Goal: Task Accomplishment & Management: Manage account settings

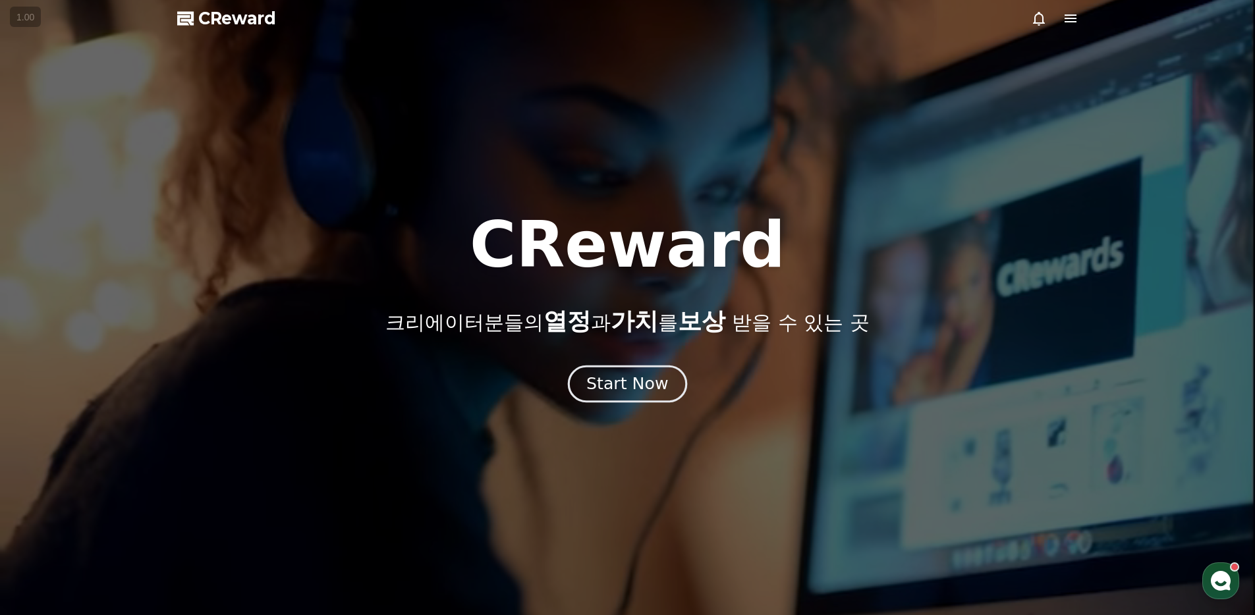
click at [610, 385] on div "Start Now" at bounding box center [627, 384] width 82 height 22
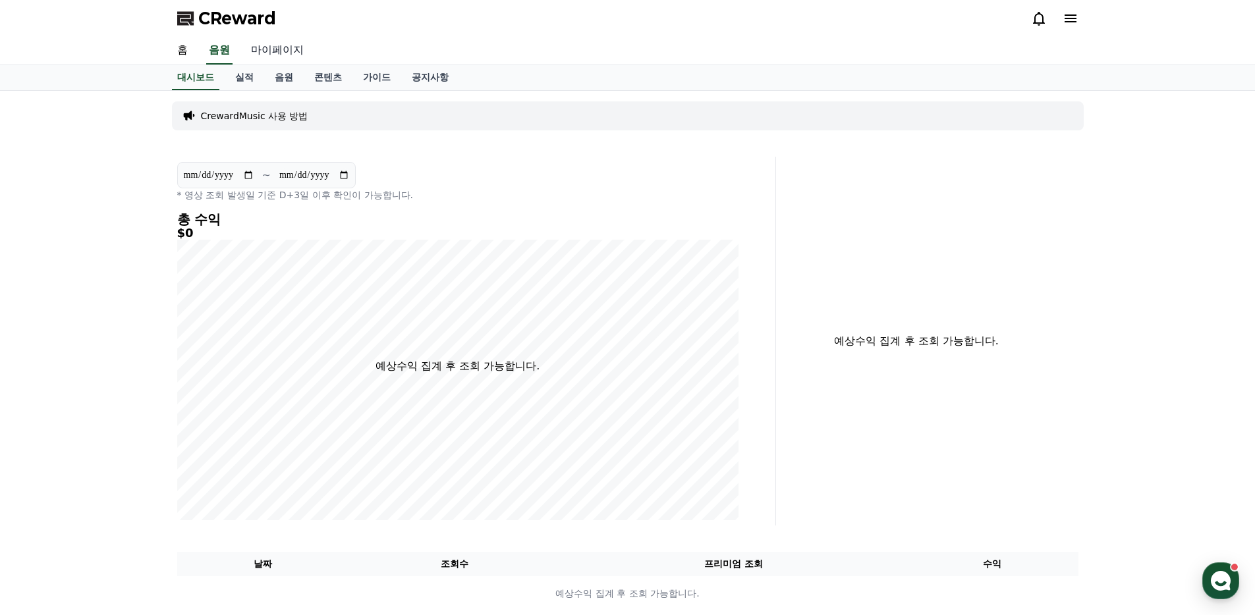
click at [270, 45] on link "마이페이지" at bounding box center [277, 51] width 74 height 28
select select "**********"
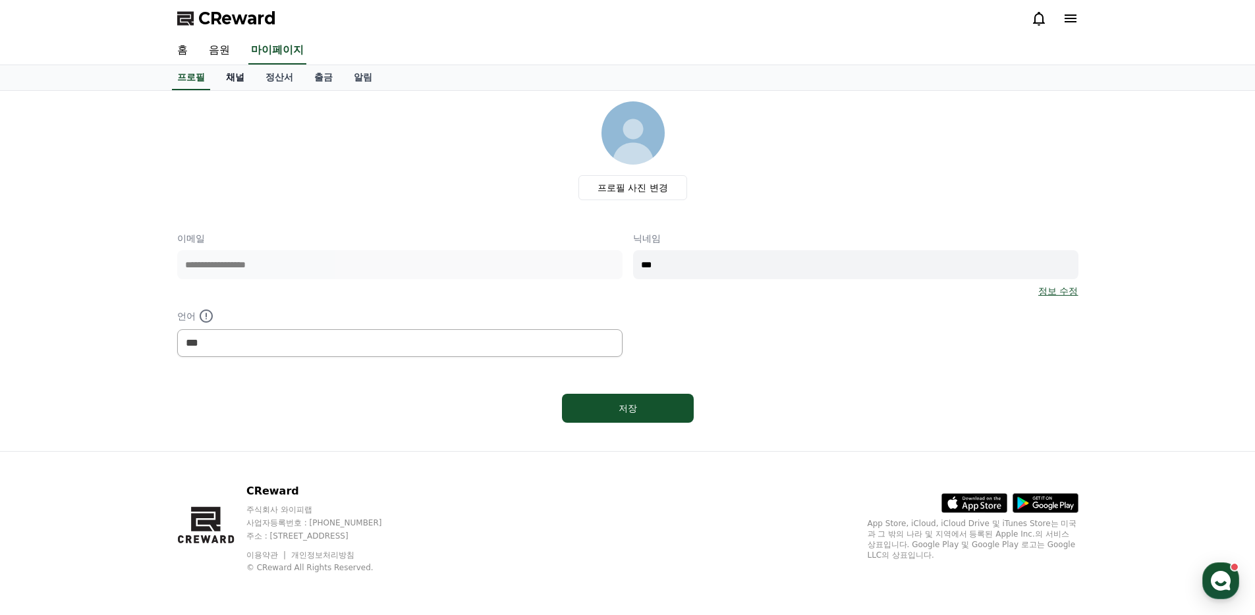
click at [238, 72] on link "채널" at bounding box center [235, 77] width 40 height 25
